Goal: Transaction & Acquisition: Purchase product/service

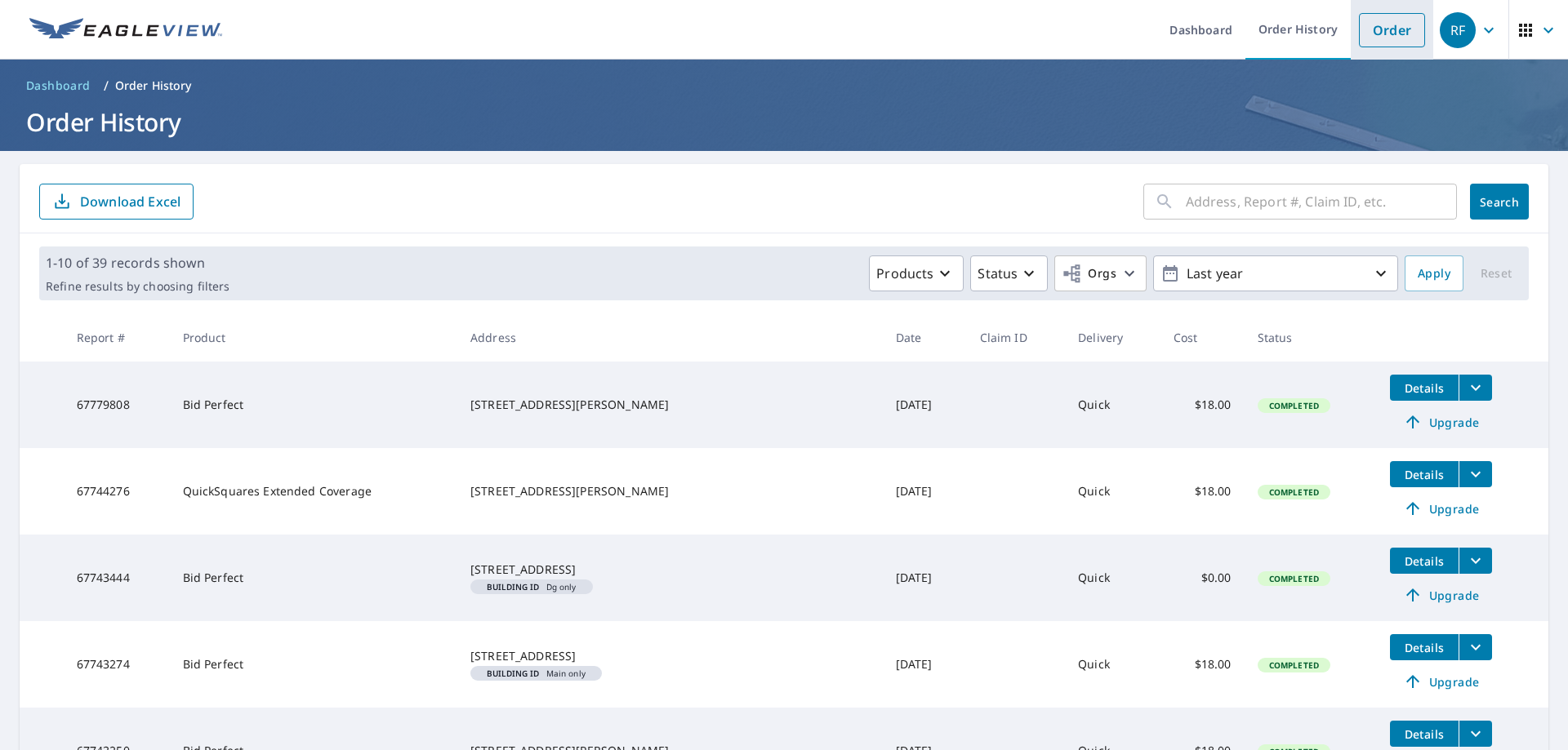
click at [1379, 34] on link "Order" at bounding box center [1392, 30] width 66 height 34
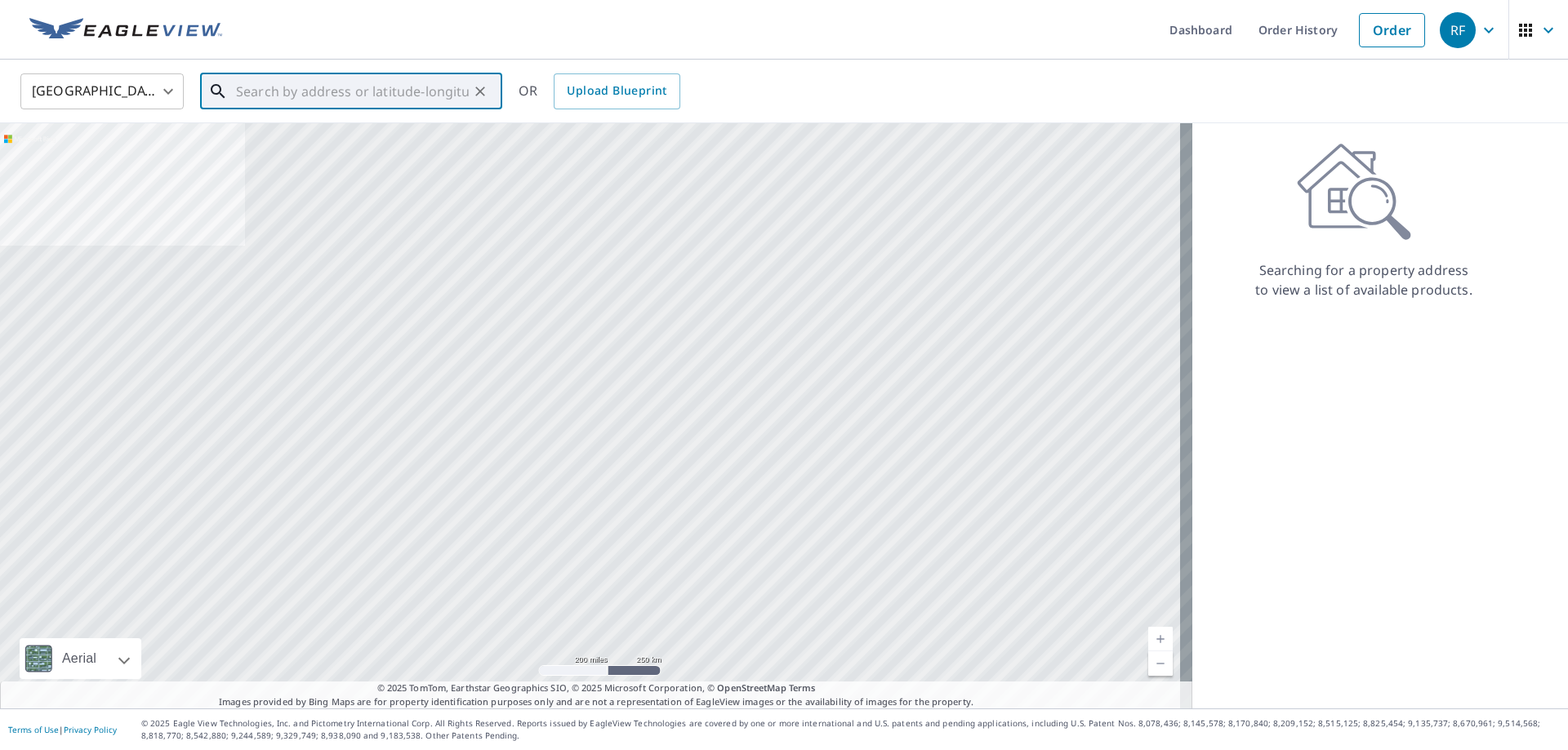
click at [312, 94] on input "text" at bounding box center [352, 92] width 233 height 46
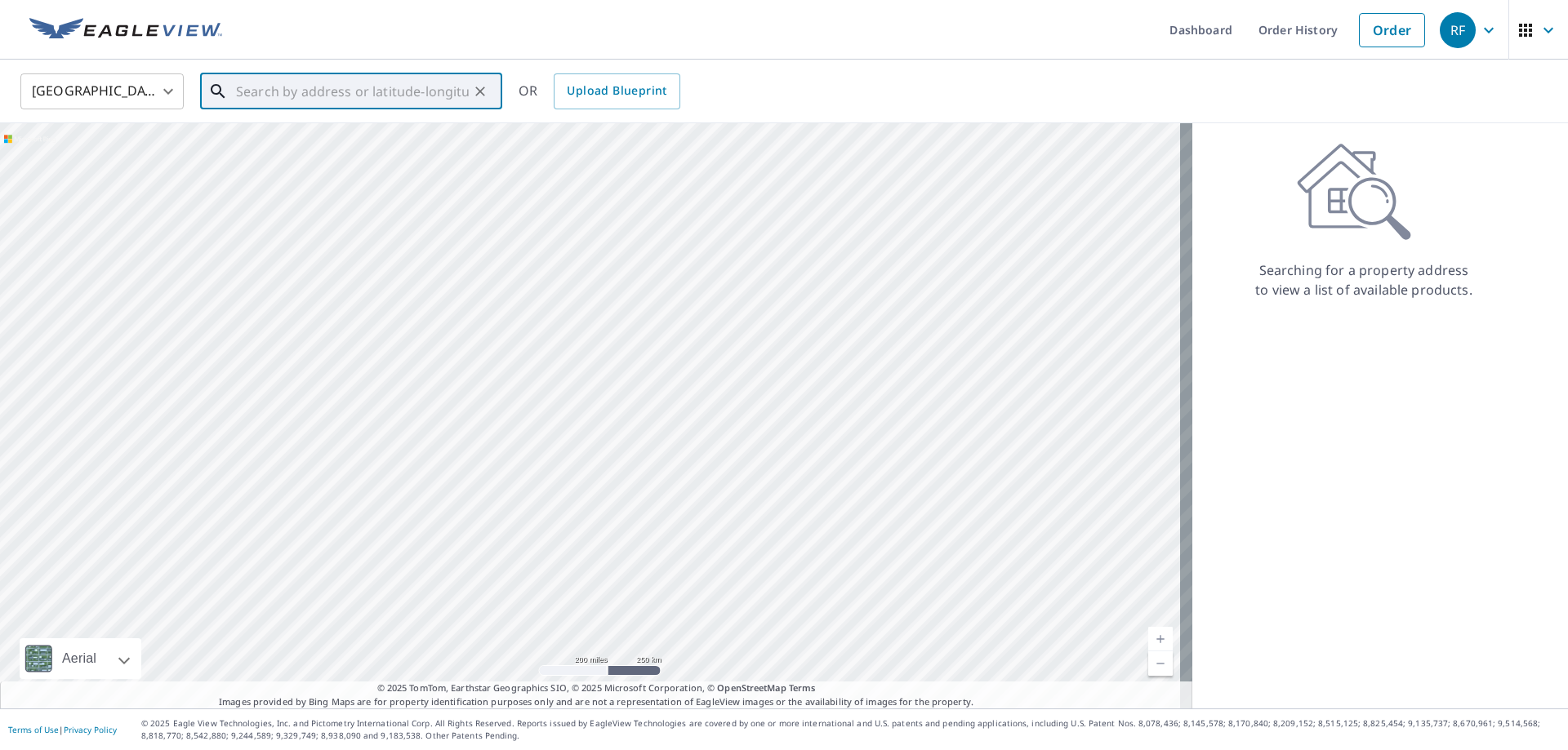
paste input "[STREET_ADDRESS][PERSON_NAME]"
click at [342, 137] on span "[STREET_ADDRESS][PERSON_NAME]" at bounding box center [361, 139] width 257 height 20
type input "[STREET_ADDRESS][PERSON_NAME][PERSON_NAME]"
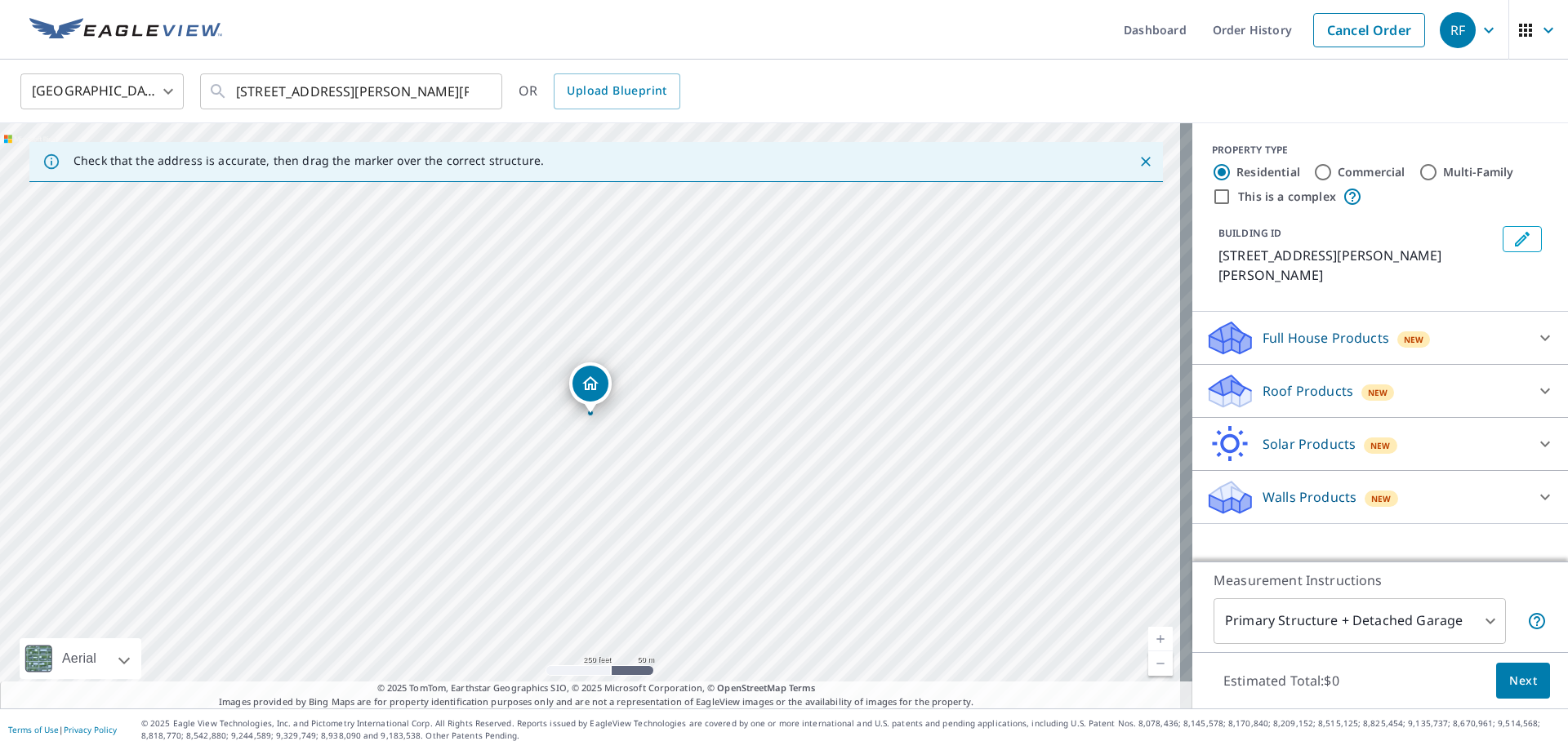
click at [1292, 381] on p "Roof Products" at bounding box center [1307, 391] width 91 height 20
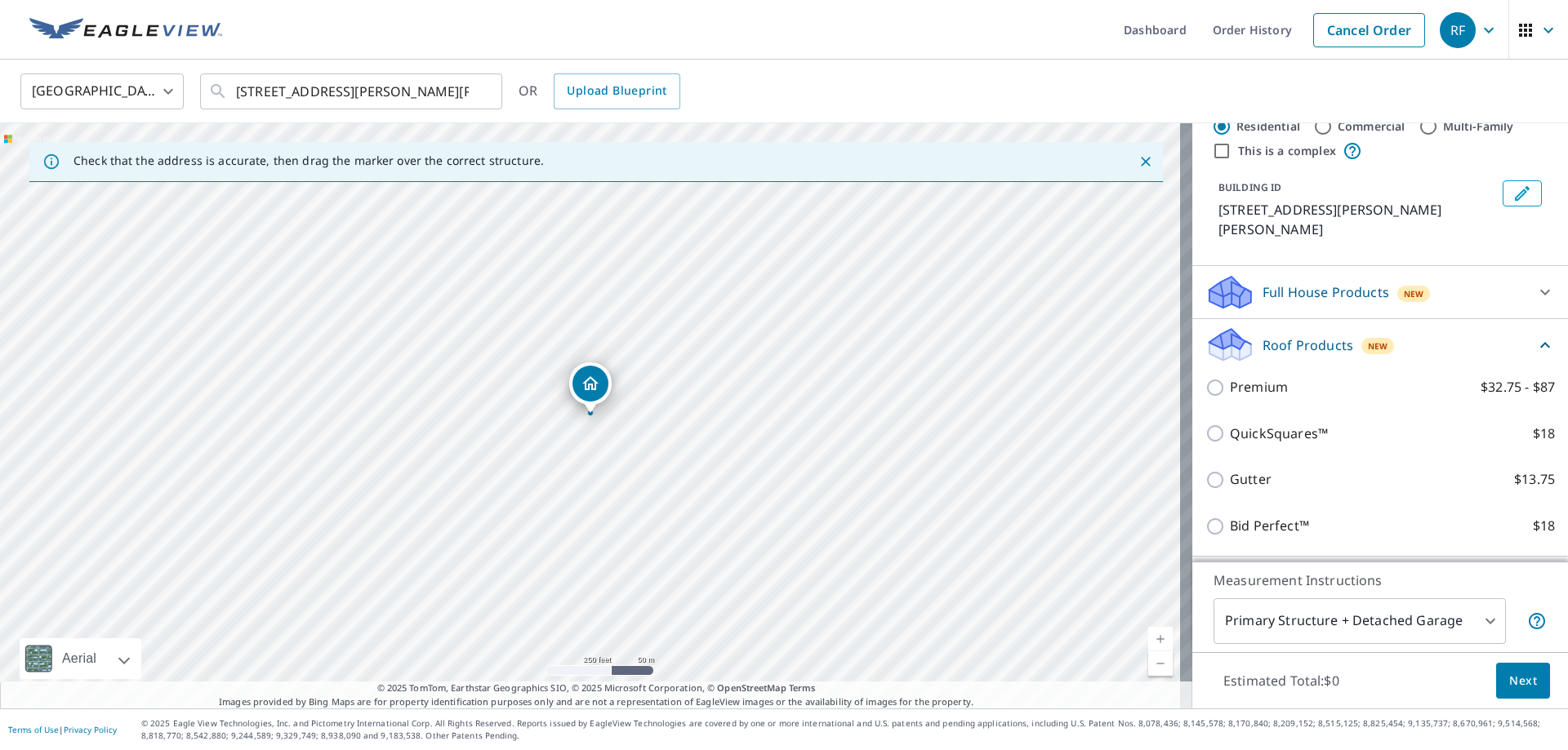
scroll to position [82, 0]
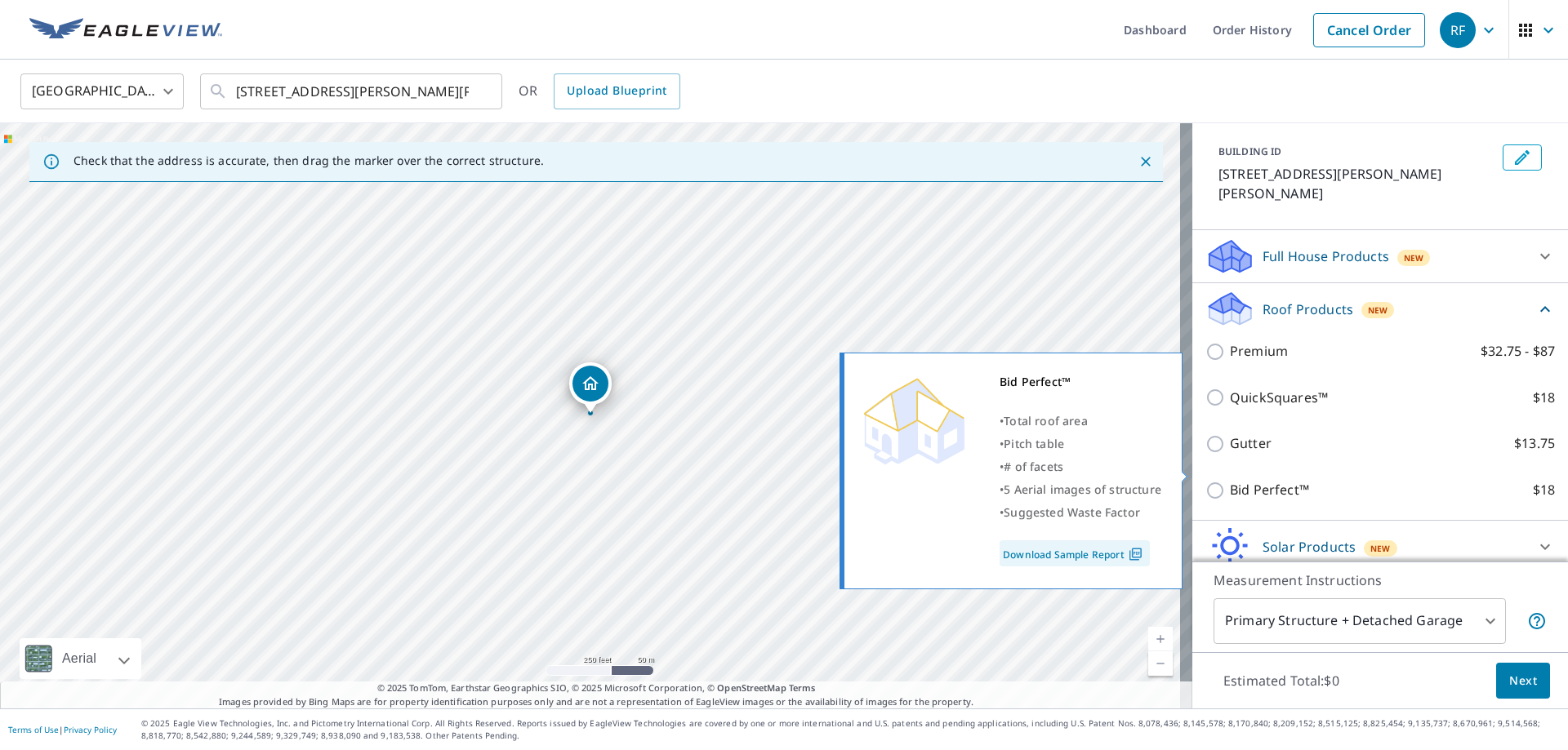
click at [1265, 480] on p "Bid Perfect™" at bounding box center [1270, 490] width 80 height 21
click at [1230, 481] on input "Bid Perfect™ $18" at bounding box center [1218, 491] width 25 height 20
checkbox input "true"
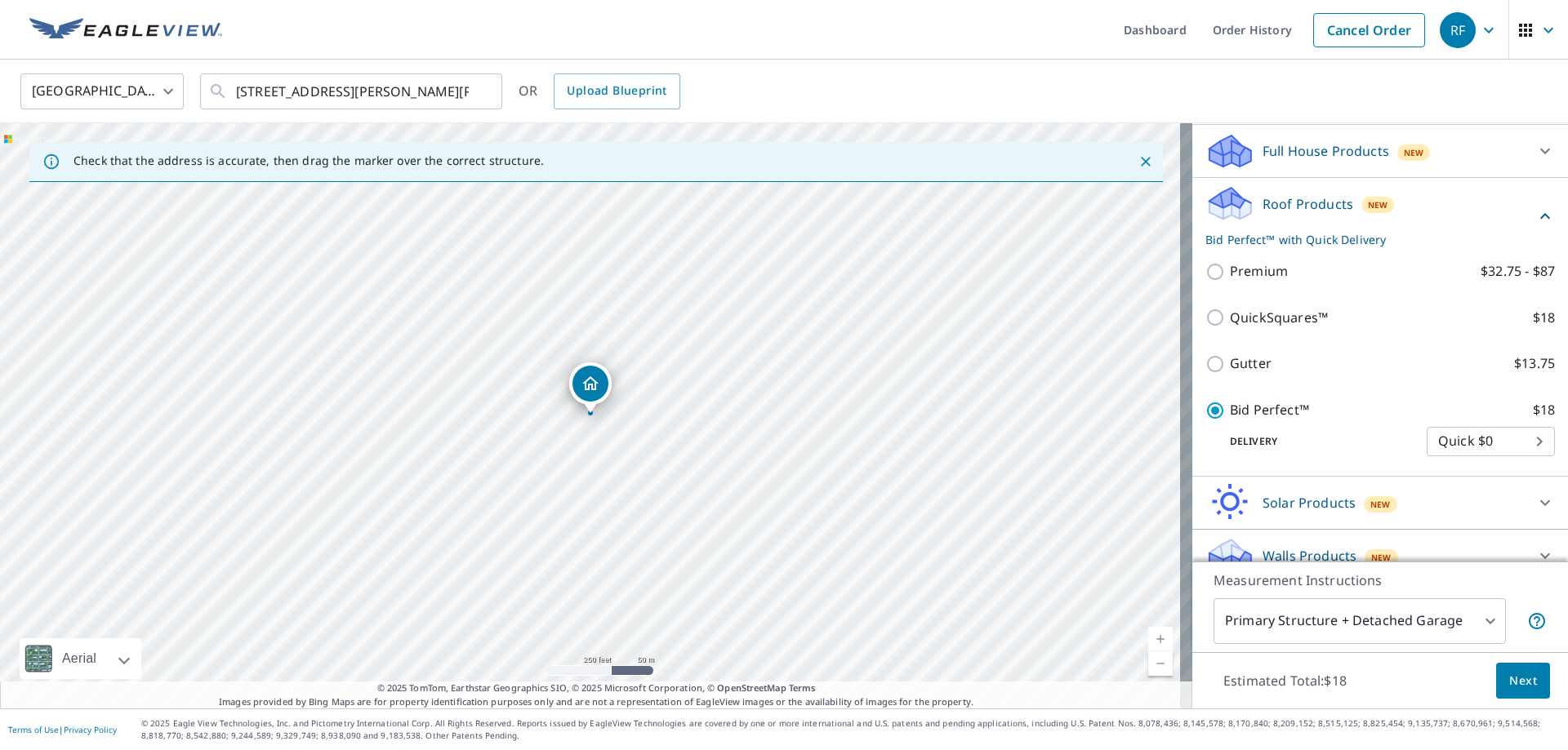
scroll to position [189, 0]
click at [1509, 683] on span "Next" at bounding box center [1523, 681] width 28 height 21
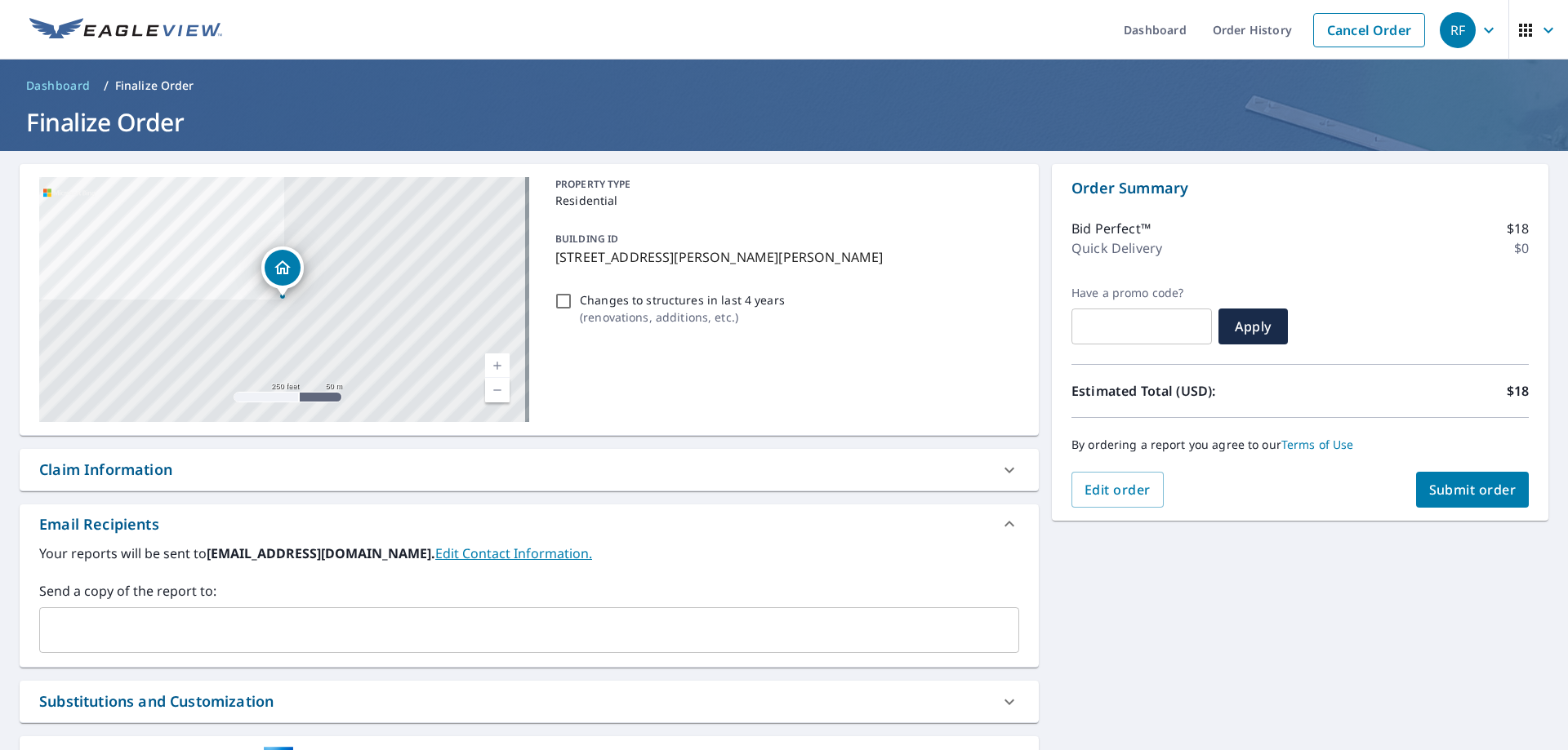
click at [116, 629] on input "text" at bounding box center [517, 630] width 941 height 31
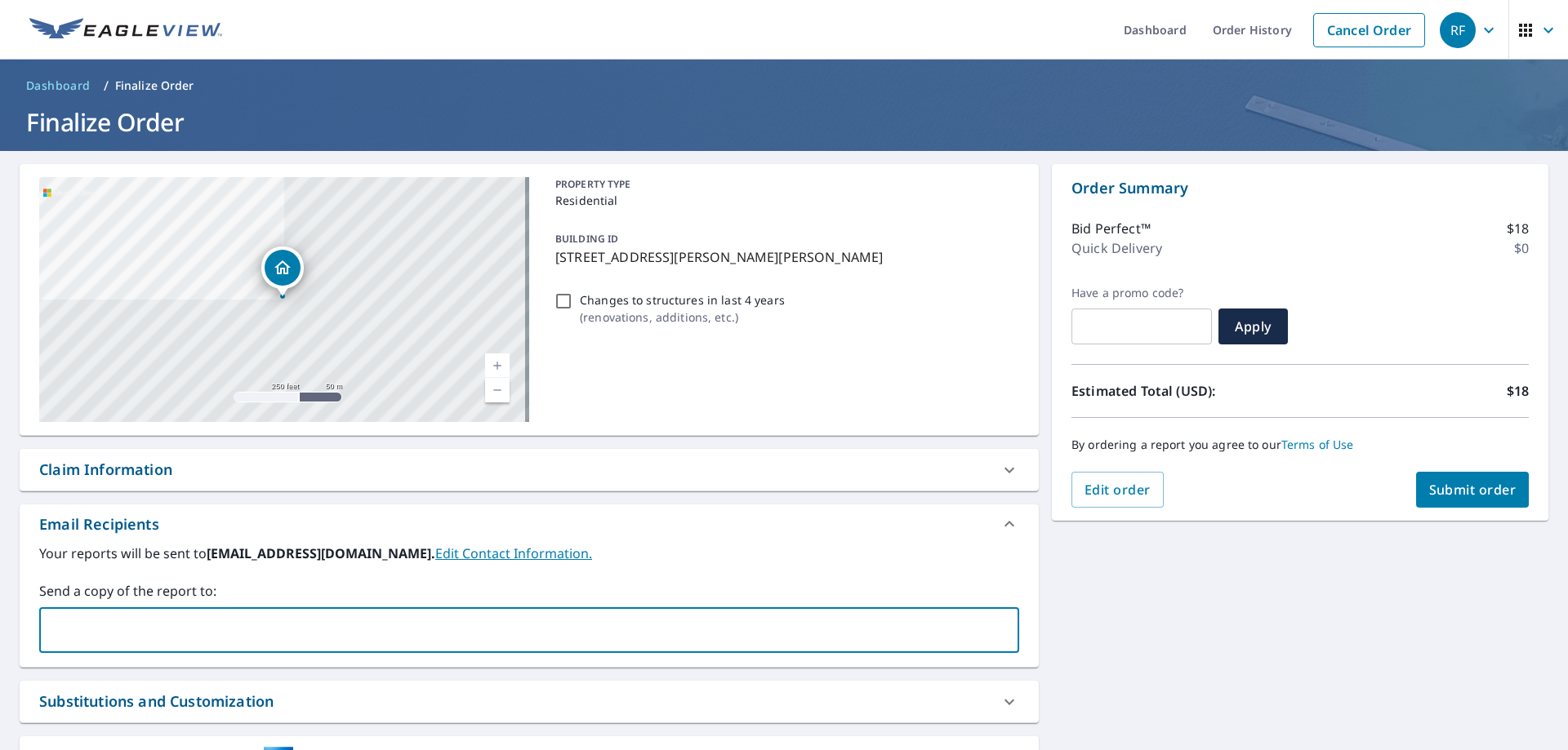
type input "[EMAIL_ADDRESS][DOMAIN_NAME]"
click at [1438, 488] on span "Submit order" at bounding box center [1473, 490] width 88 height 18
